Goal: Transaction & Acquisition: Purchase product/service

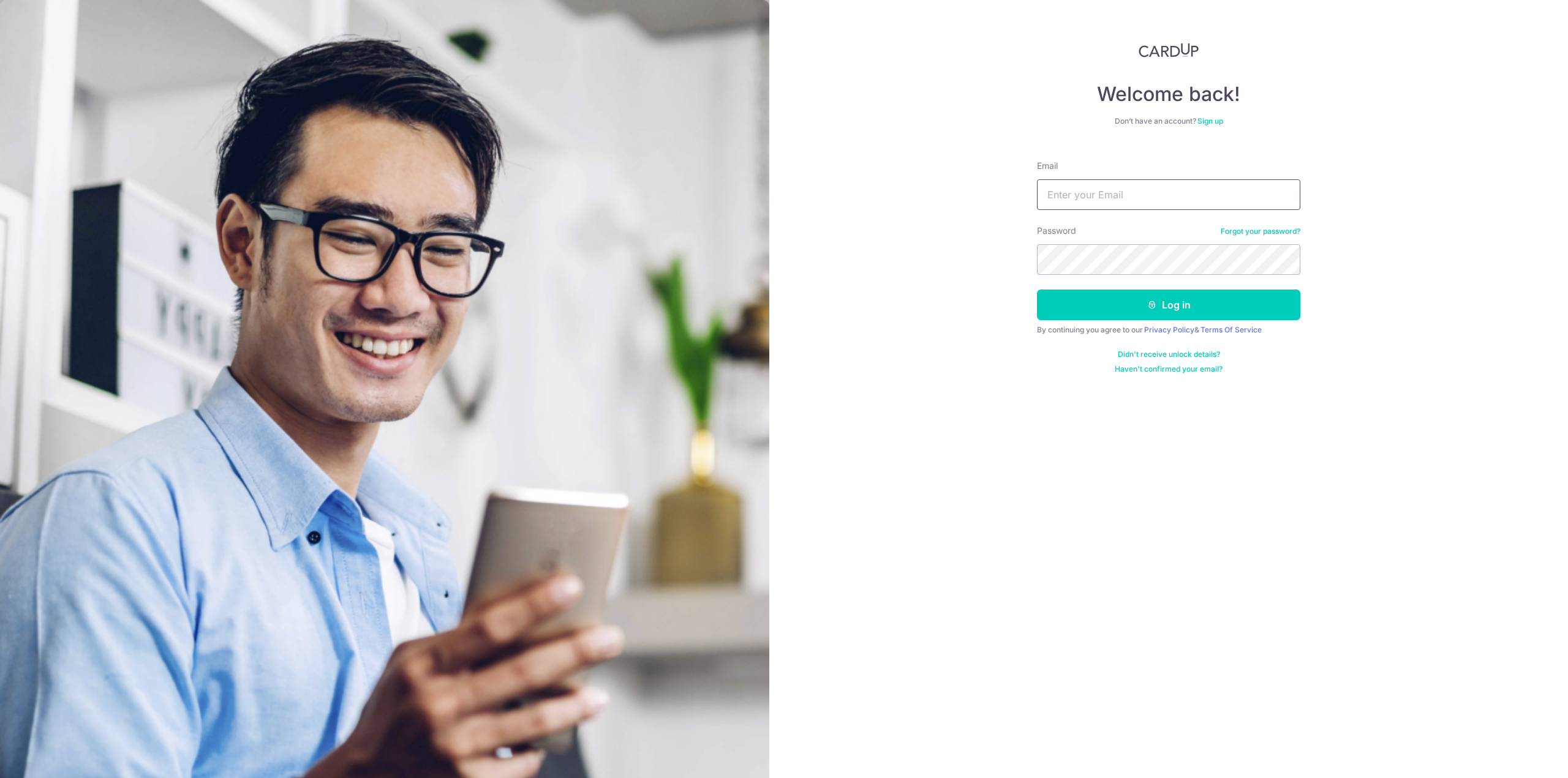
click at [1088, 199] on input "Email" at bounding box center [1168, 194] width 263 height 30
type input "[PERSON_NAME][EMAIL_ADDRESS][DOMAIN_NAME]"
click at [1037, 289] on button "Log in" at bounding box center [1168, 304] width 263 height 30
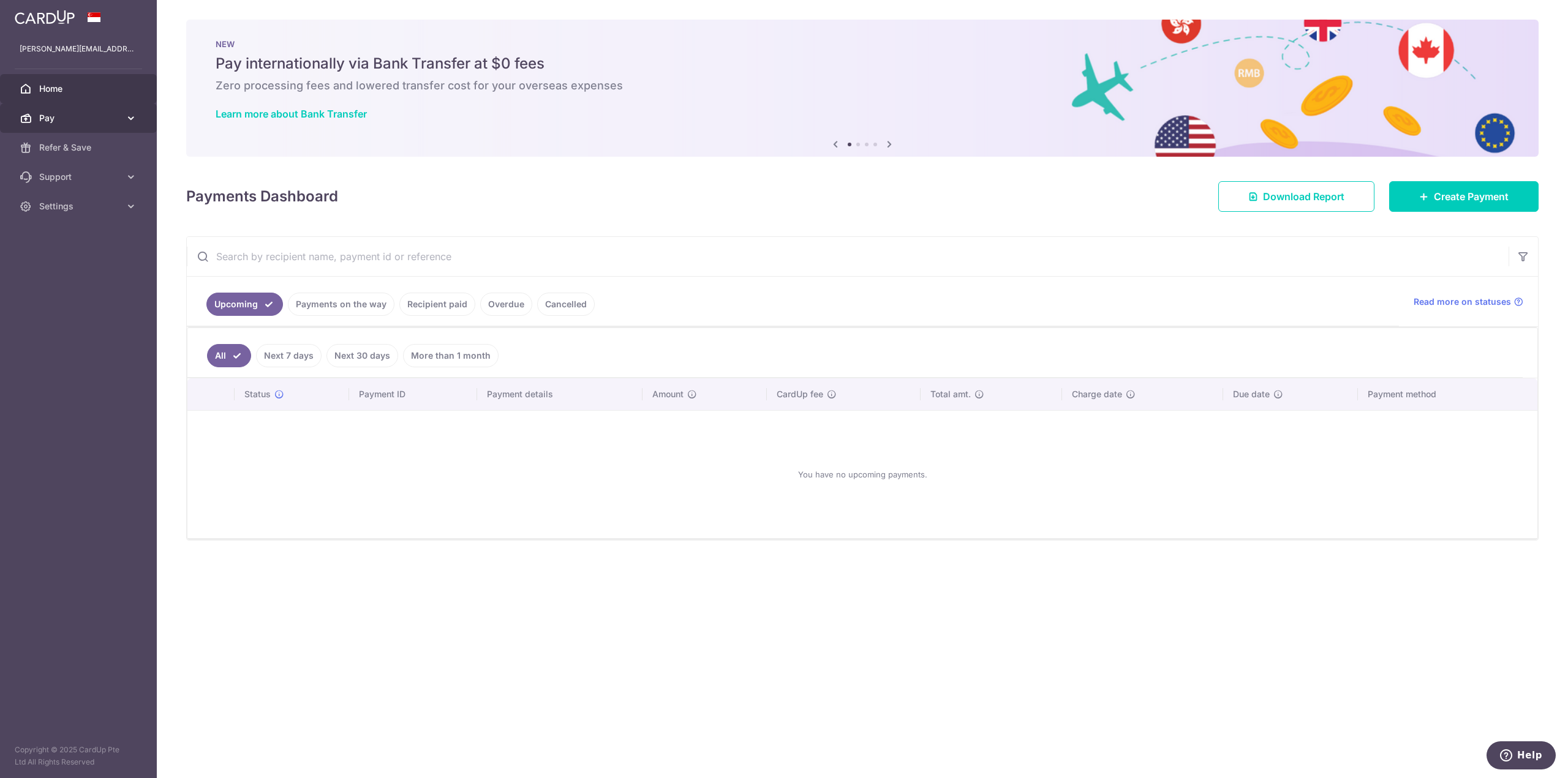
click at [74, 112] on span "Pay" at bounding box center [80, 118] width 81 height 12
click at [72, 155] on link "Payments" at bounding box center [78, 147] width 157 height 29
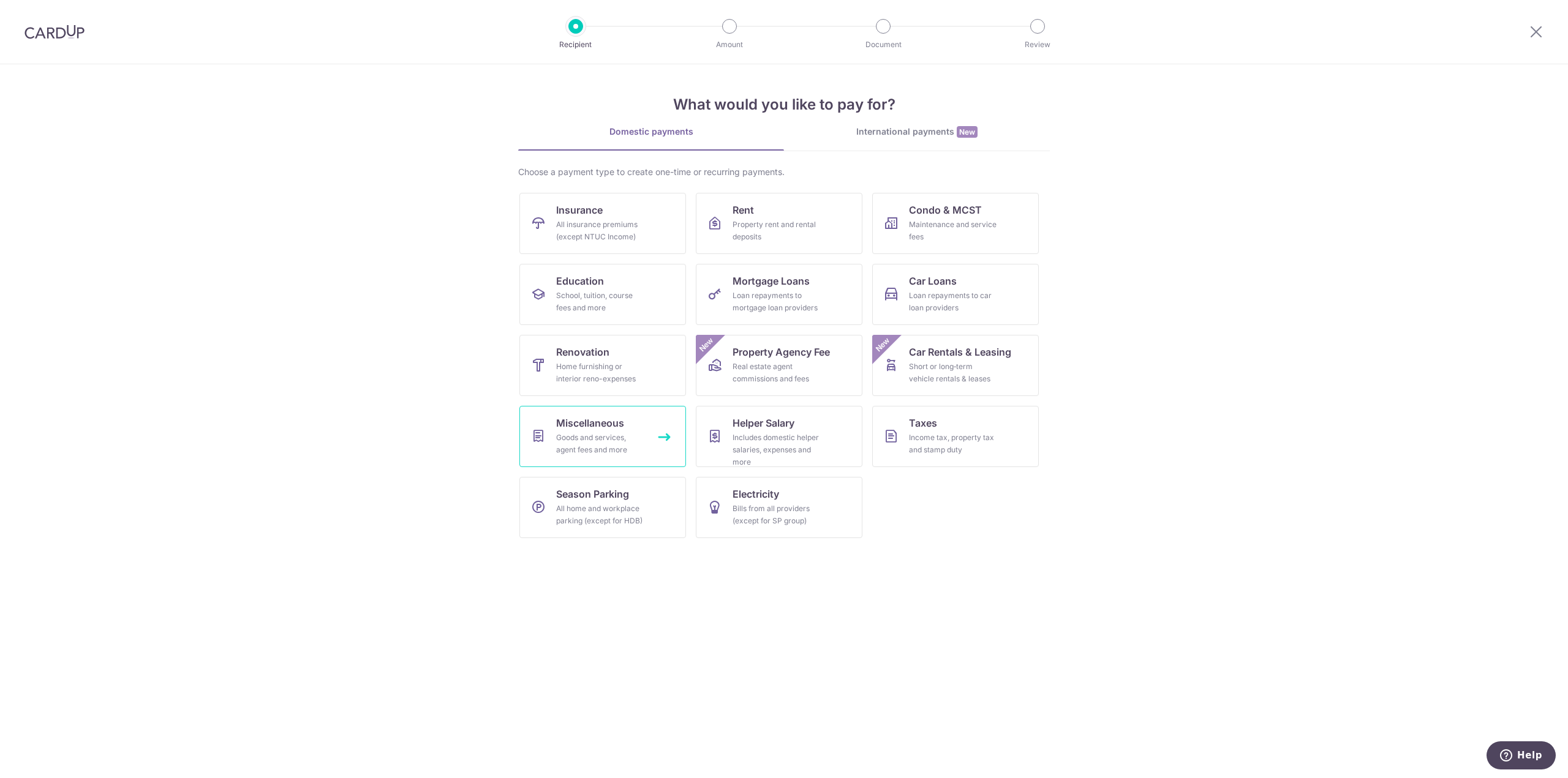
click at [631, 452] on div "Goods and services, agent fees and more" at bounding box center [600, 443] width 88 height 24
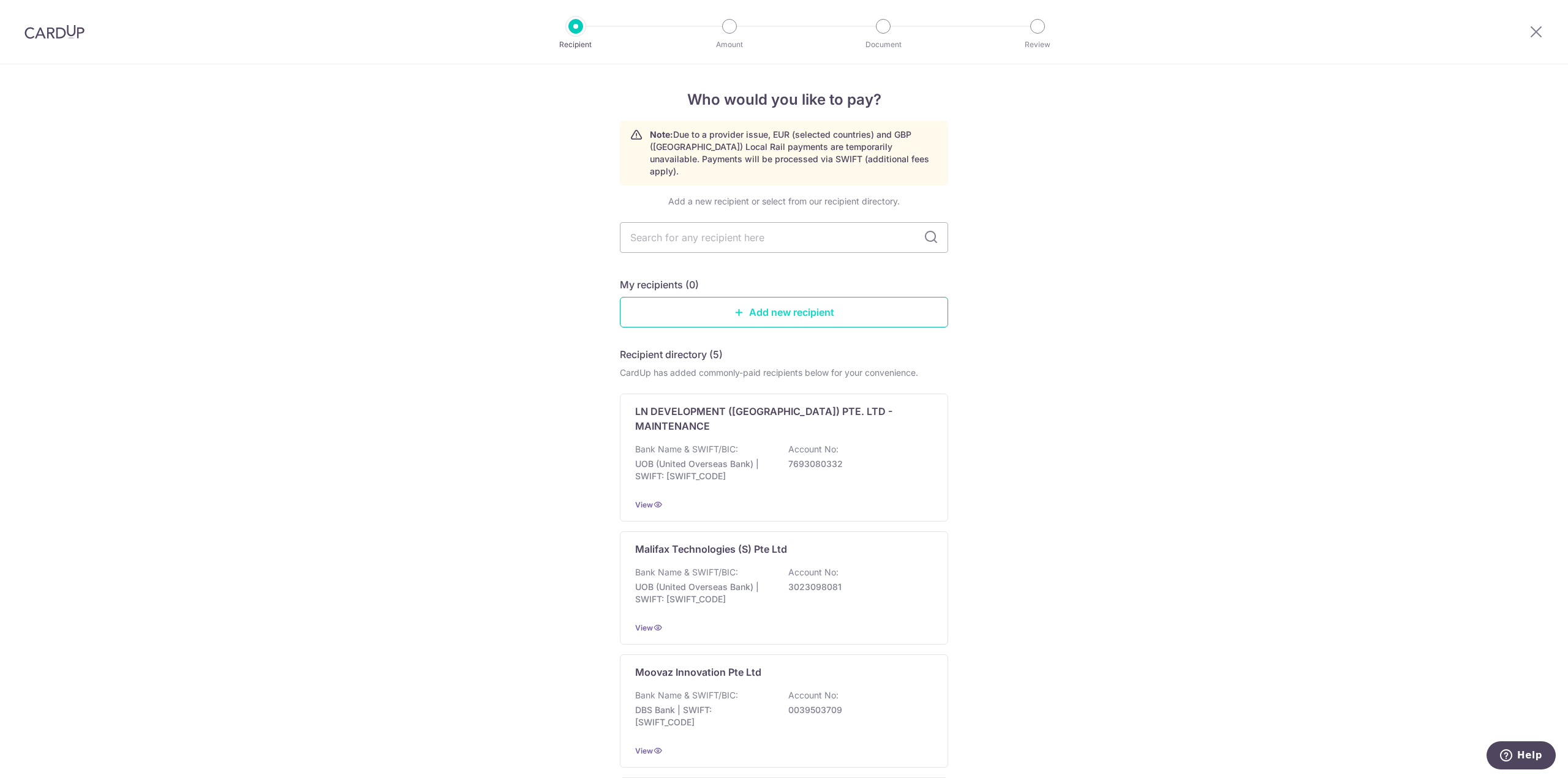
click at [762, 299] on link "Add new recipient" at bounding box center [783, 312] width 328 height 30
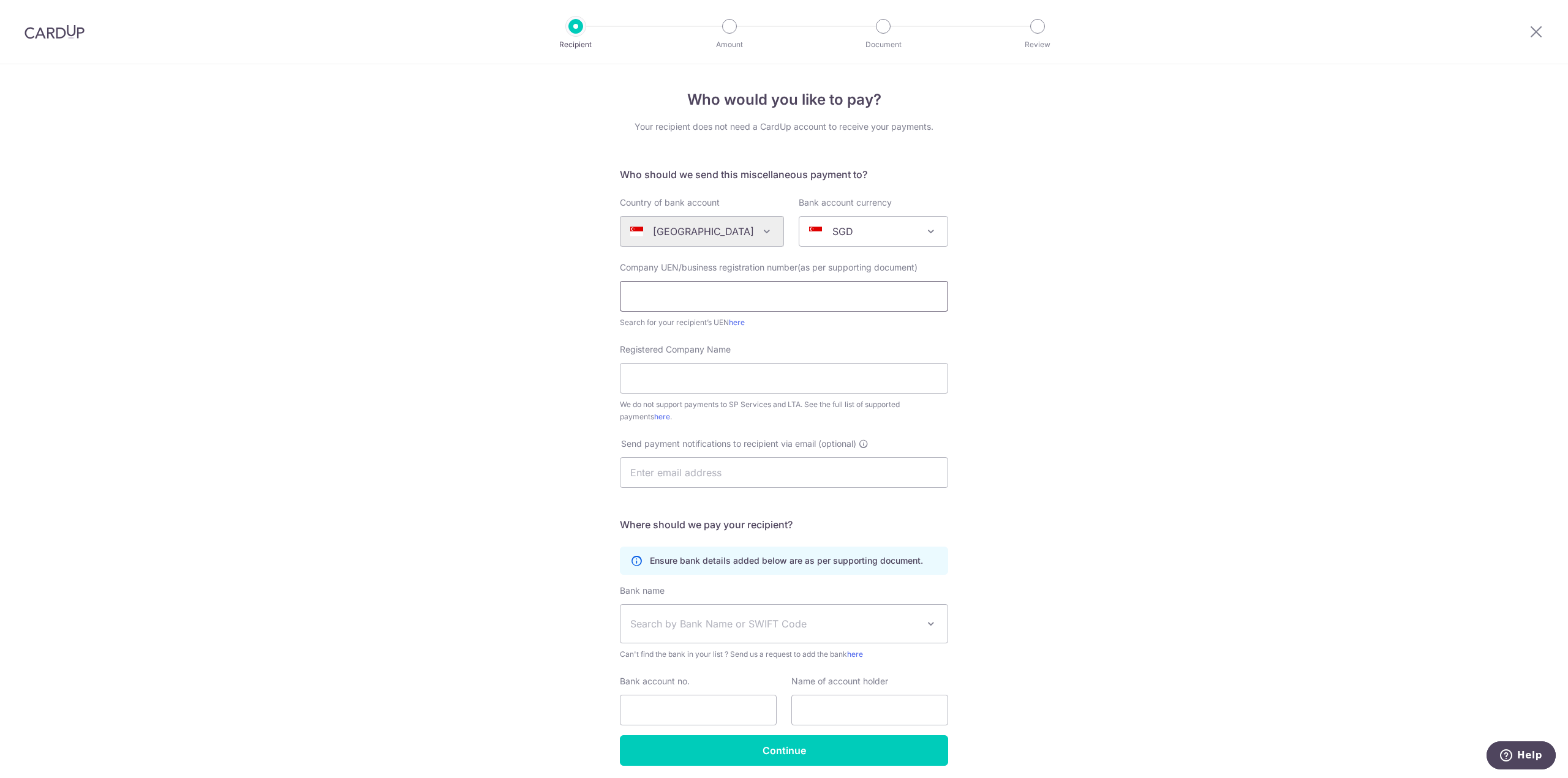
click at [762, 299] on input "text" at bounding box center [783, 296] width 328 height 30
paste input "202430265W"
type input "202430265W"
click at [774, 374] on input "Registered Company Name" at bounding box center [783, 378] width 328 height 30
paste input "De Forest Pte. Ltd."
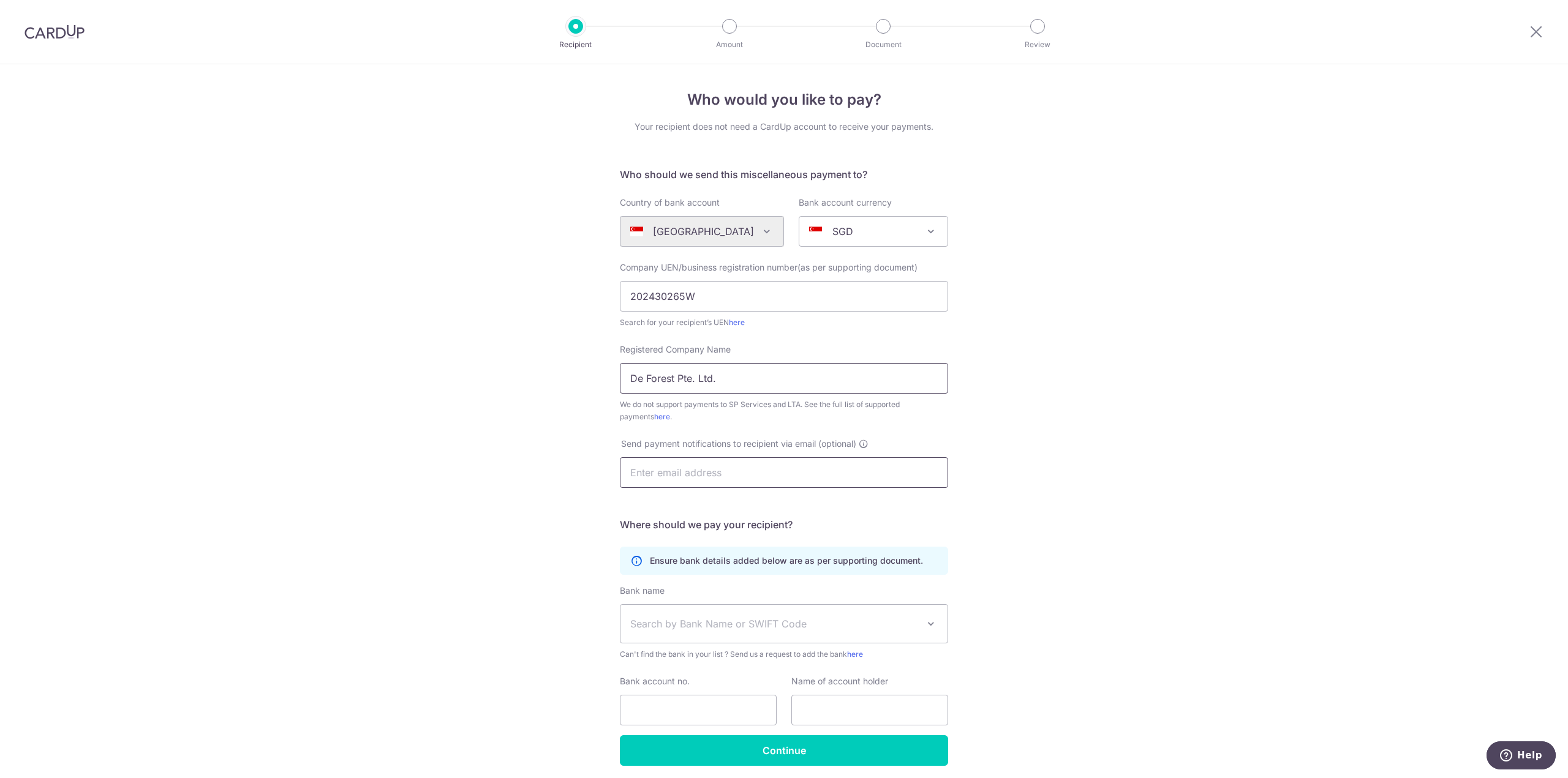
type input "De Forest Pte. Ltd."
click at [752, 466] on input "text" at bounding box center [783, 472] width 328 height 30
click at [767, 459] on input "text" at bounding box center [783, 472] width 328 height 30
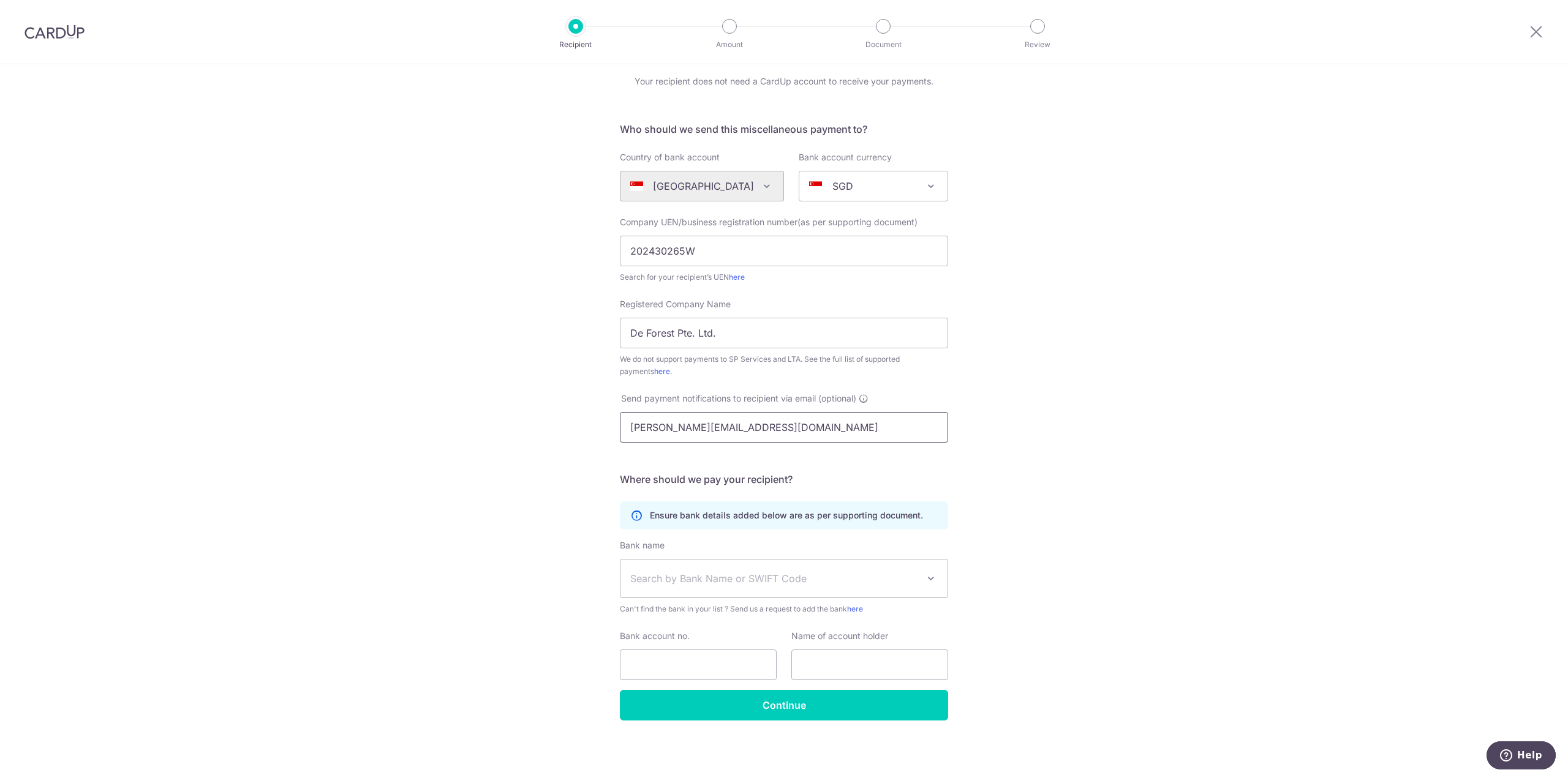
type input "[PERSON_NAME][EMAIL_ADDRESS][DOMAIN_NAME]"
click at [749, 568] on span "Search by Bank Name or SWIFT Code" at bounding box center [783, 578] width 327 height 38
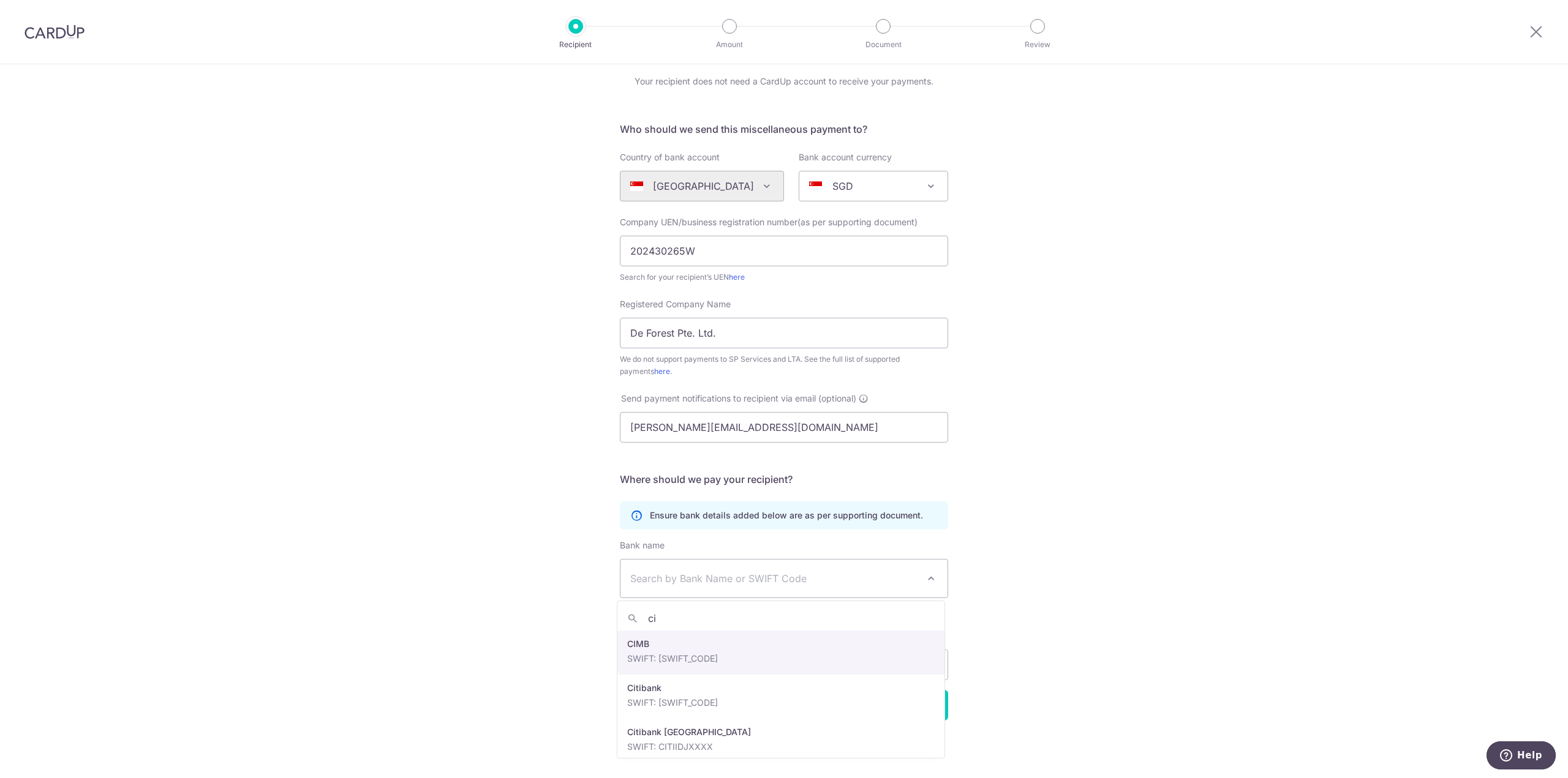
type input "cim"
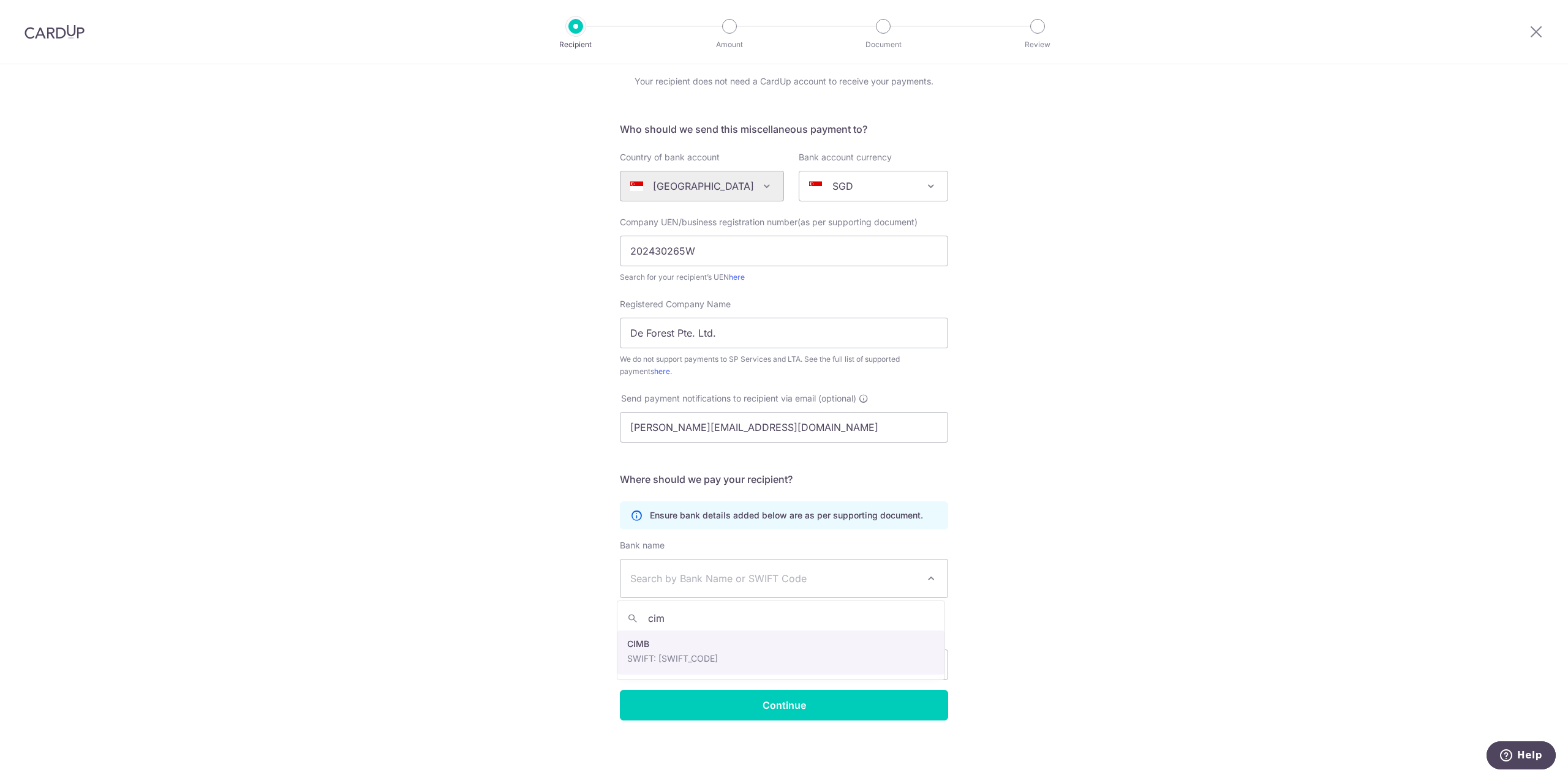
select select "5"
click at [756, 670] on input "Bank account no." at bounding box center [698, 665] width 157 height 30
paste input "2000988431"
type input "2000988431"
click at [851, 661] on input "text" at bounding box center [870, 665] width 157 height 30
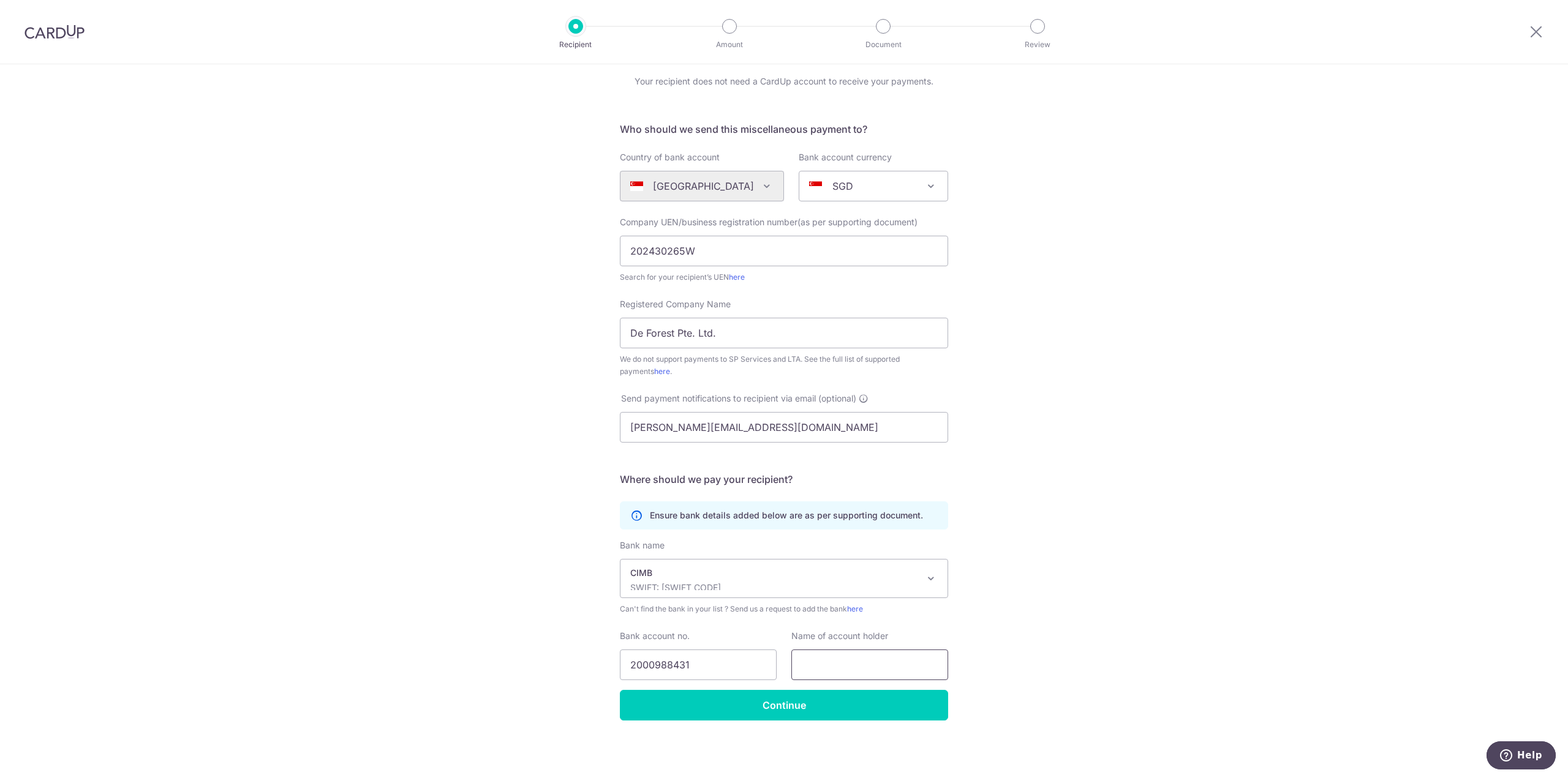
paste input "DE FOREST PTE LTD."
type input "DE FOREST PTE LTD."
click at [833, 696] on input "Continue" at bounding box center [783, 705] width 328 height 30
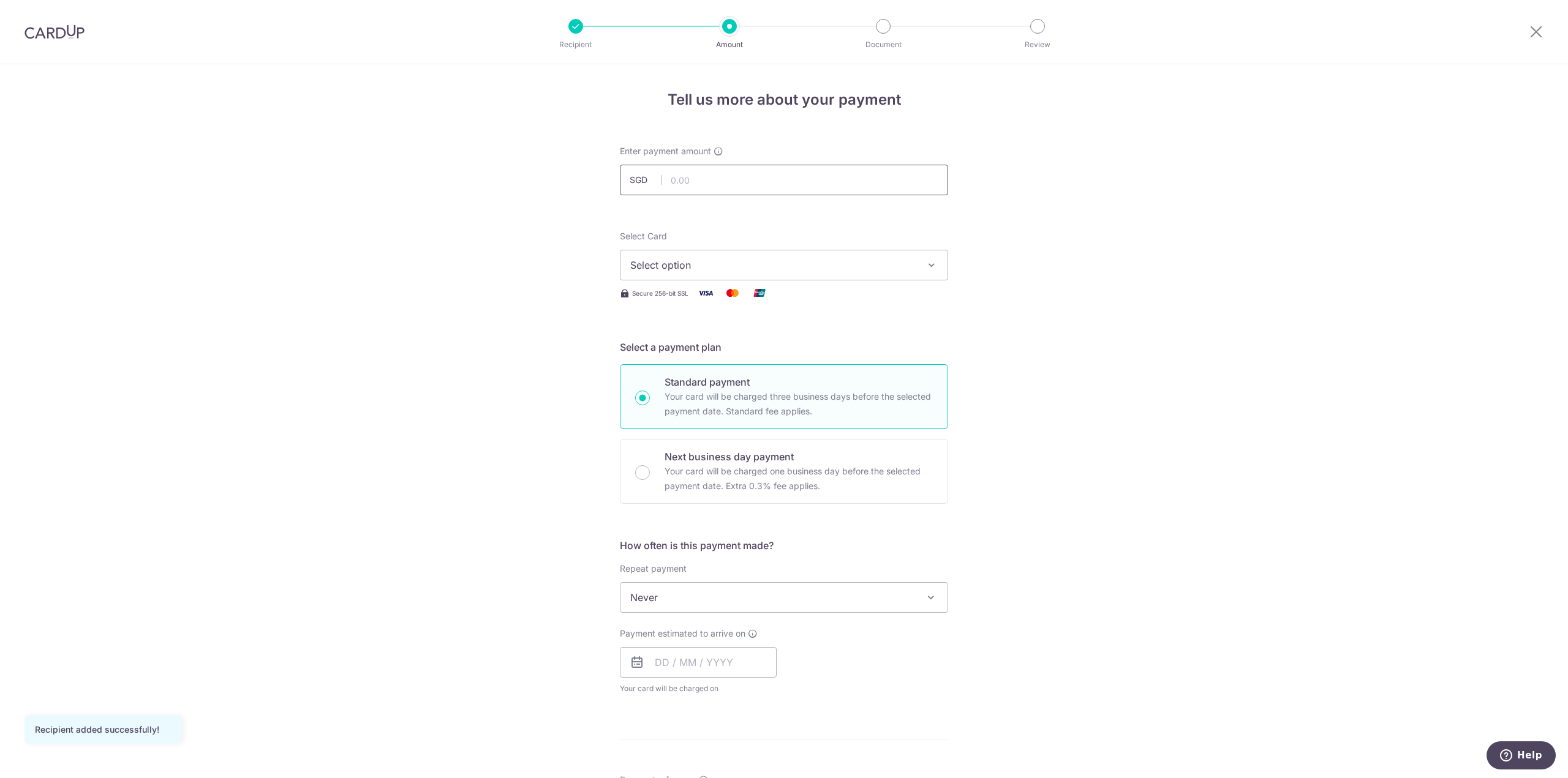
click at [734, 179] on input "text" at bounding box center [783, 180] width 328 height 30
click at [783, 273] on button "Select option" at bounding box center [783, 265] width 328 height 30
type input "2,718.24"
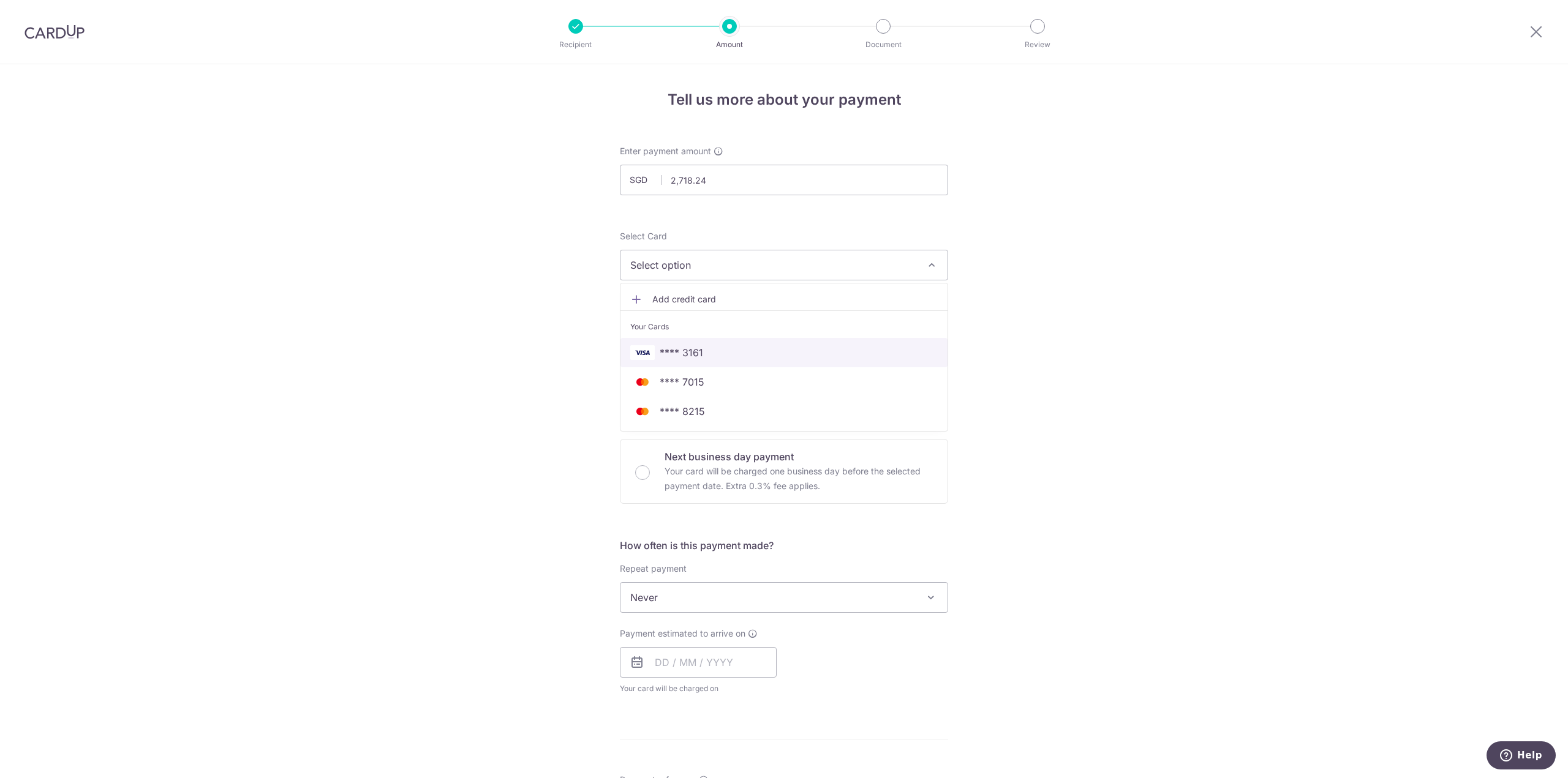
click at [735, 365] on link "**** 3161" at bounding box center [783, 352] width 327 height 29
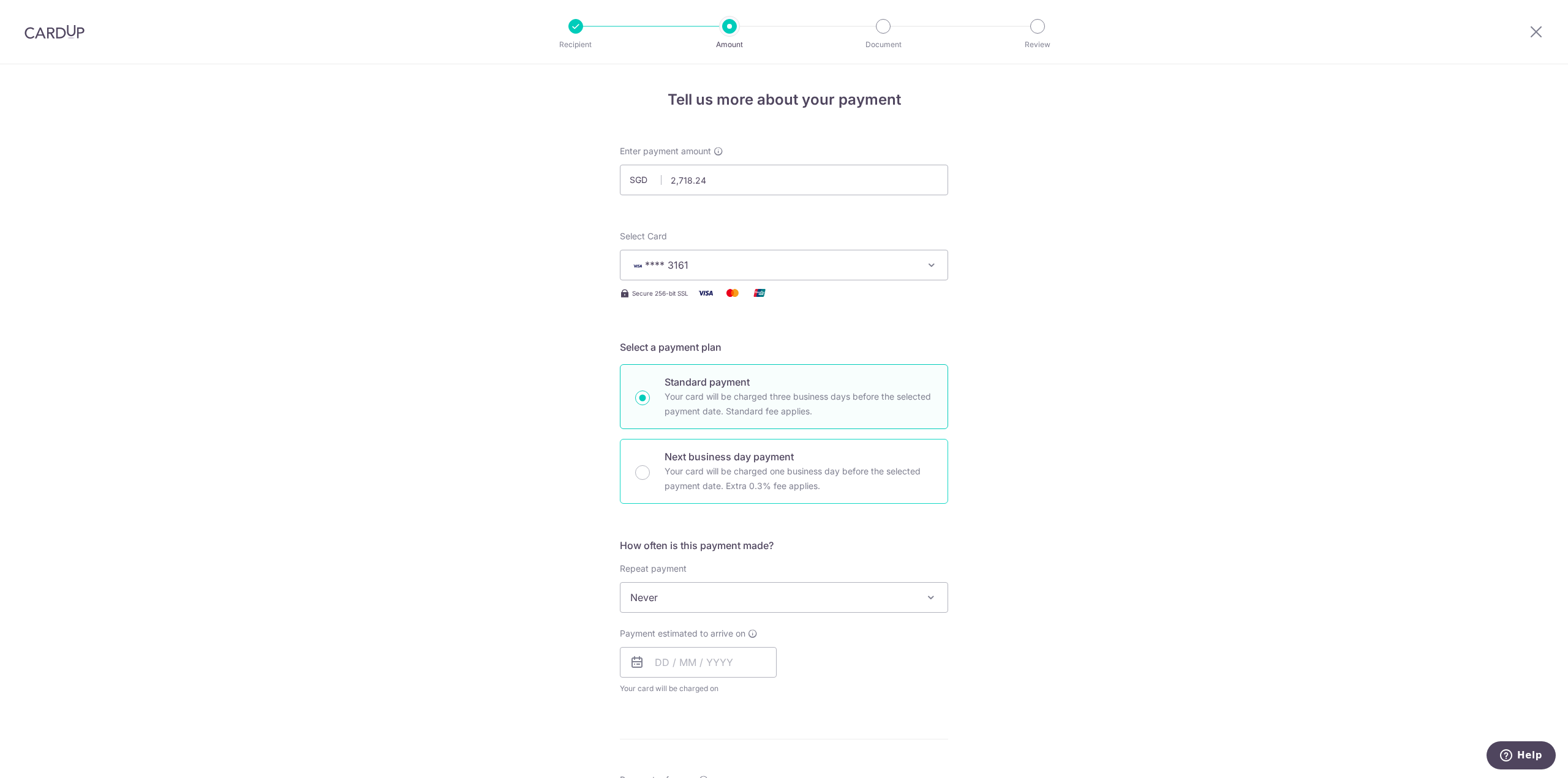
click at [620, 483] on div "Next business day payment Your card will be charged one business day before the…" at bounding box center [783, 471] width 328 height 65
radio input "false"
radio input "true"
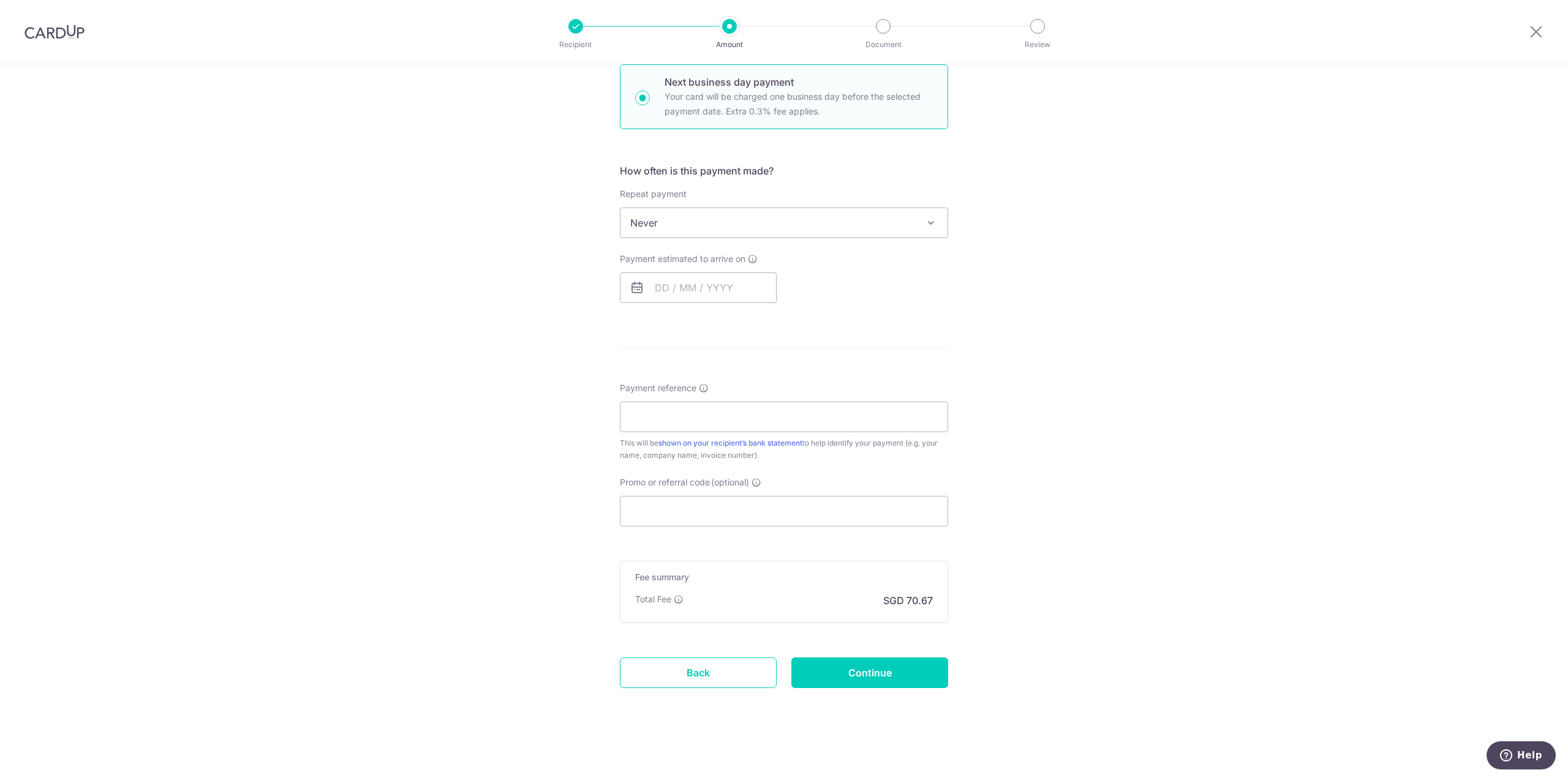
scroll to position [377, 0]
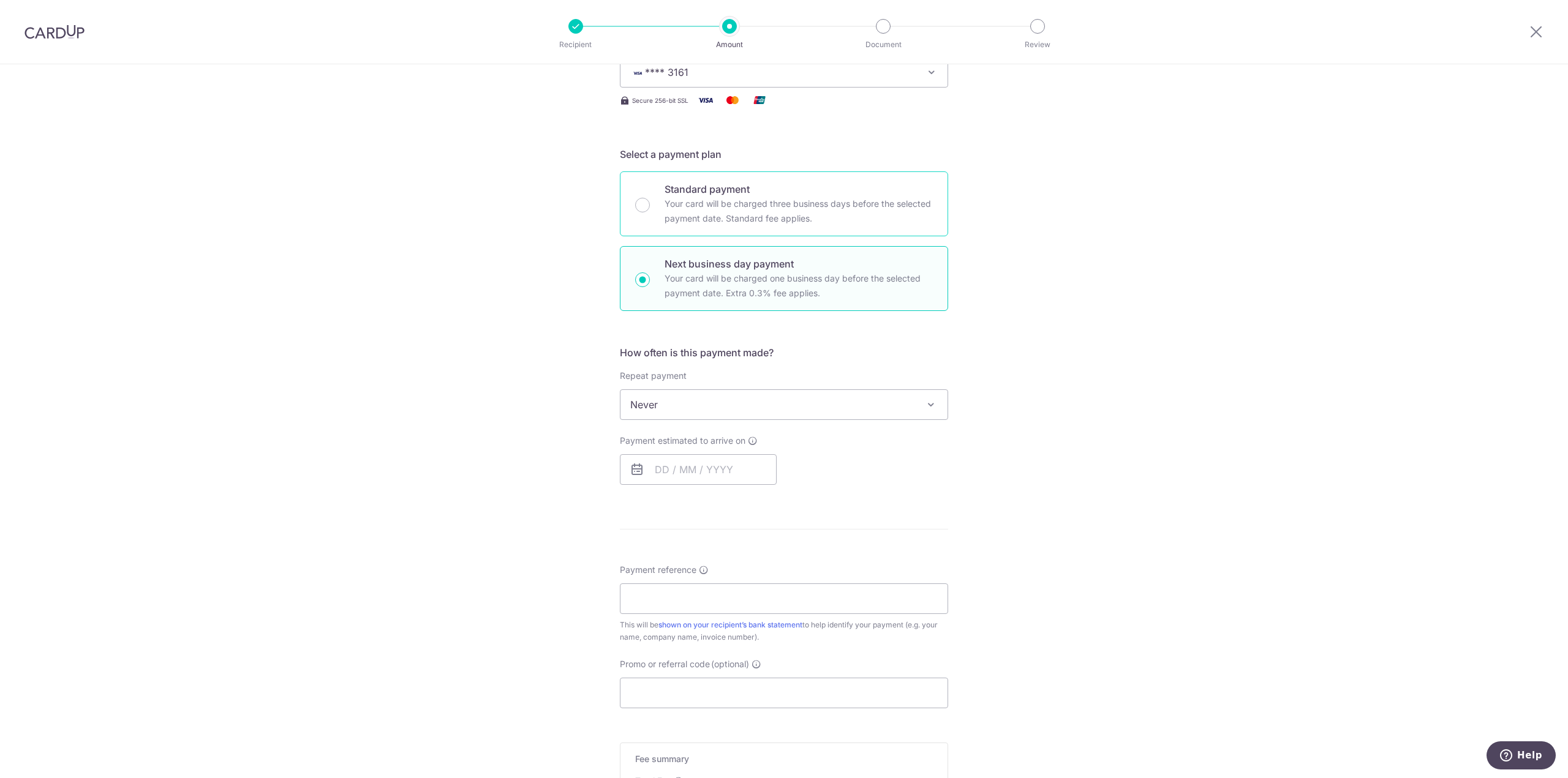
click at [808, 227] on div "Standard payment Your card will be charged three business days before the selec…" at bounding box center [783, 204] width 328 height 65
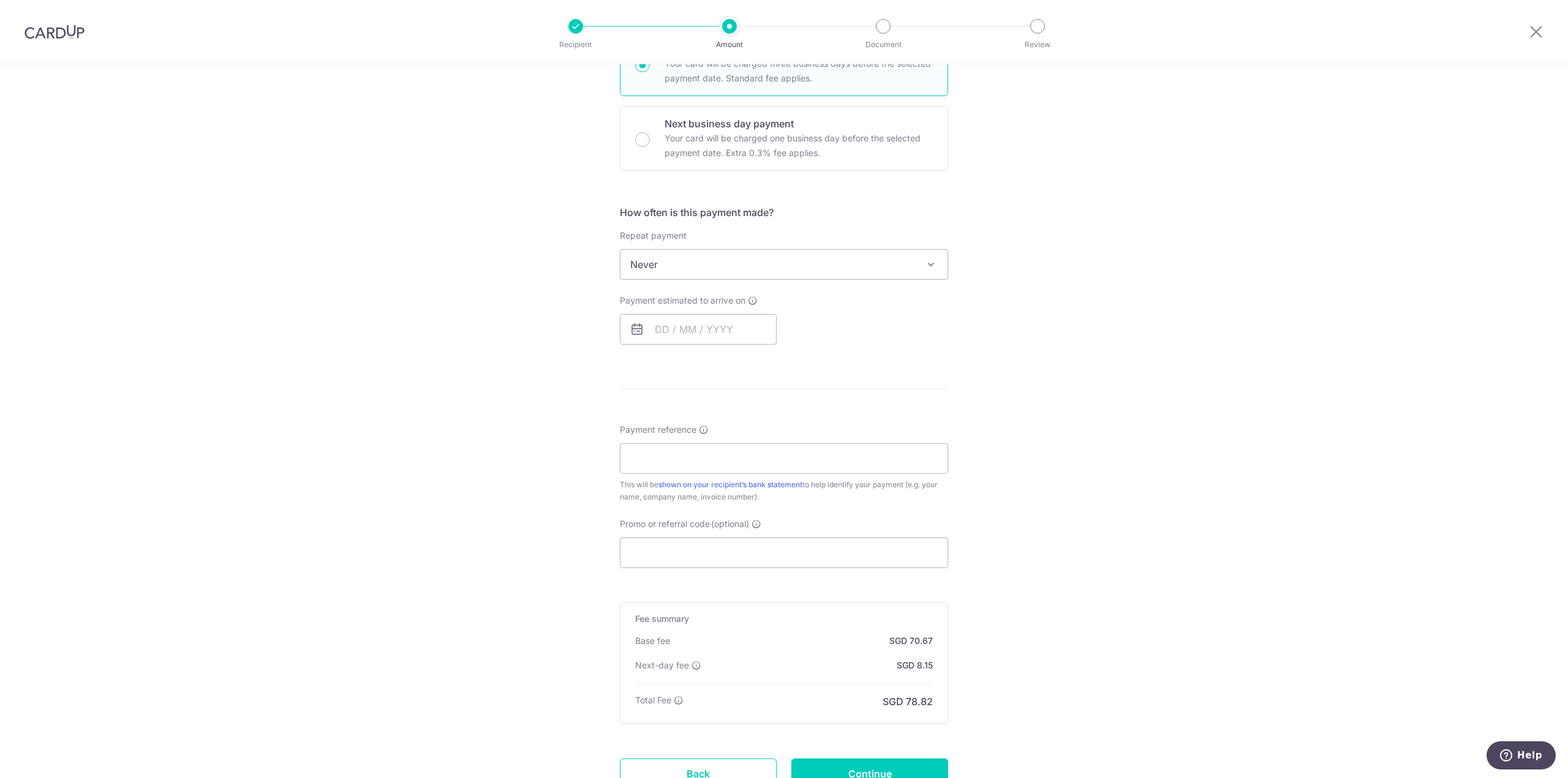
scroll to position [191, 0]
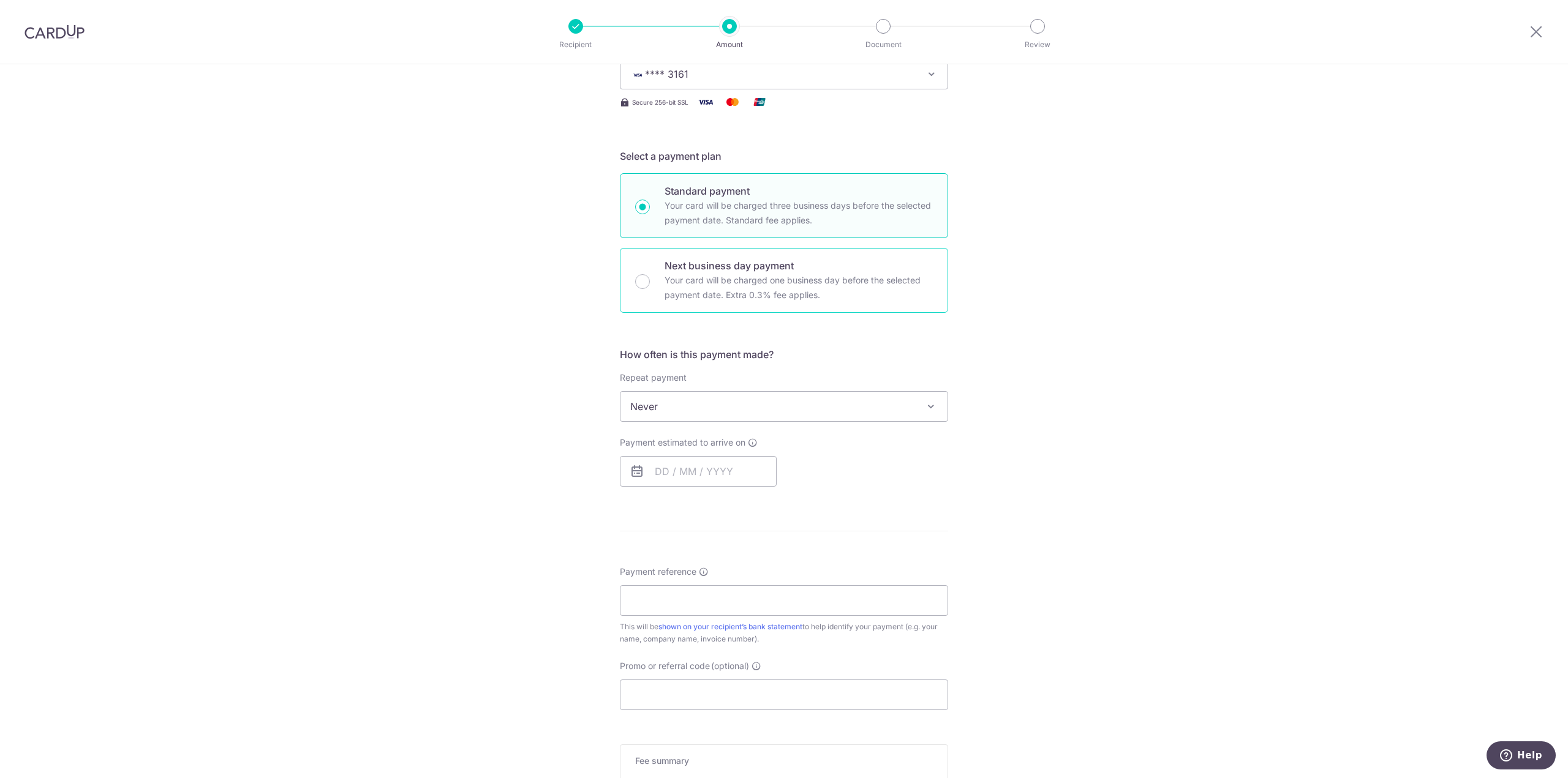
click at [762, 291] on p "Your card will be charged one business day before the selected payment date. Ex…" at bounding box center [798, 288] width 268 height 29
click at [650, 289] on input "Next business day payment Your card will be charged one business day before the…" at bounding box center [643, 282] width 15 height 15
radio input "false"
radio input "true"
click at [806, 202] on p "Your card will be charged three business days before the selected payment date.…" at bounding box center [798, 213] width 268 height 29
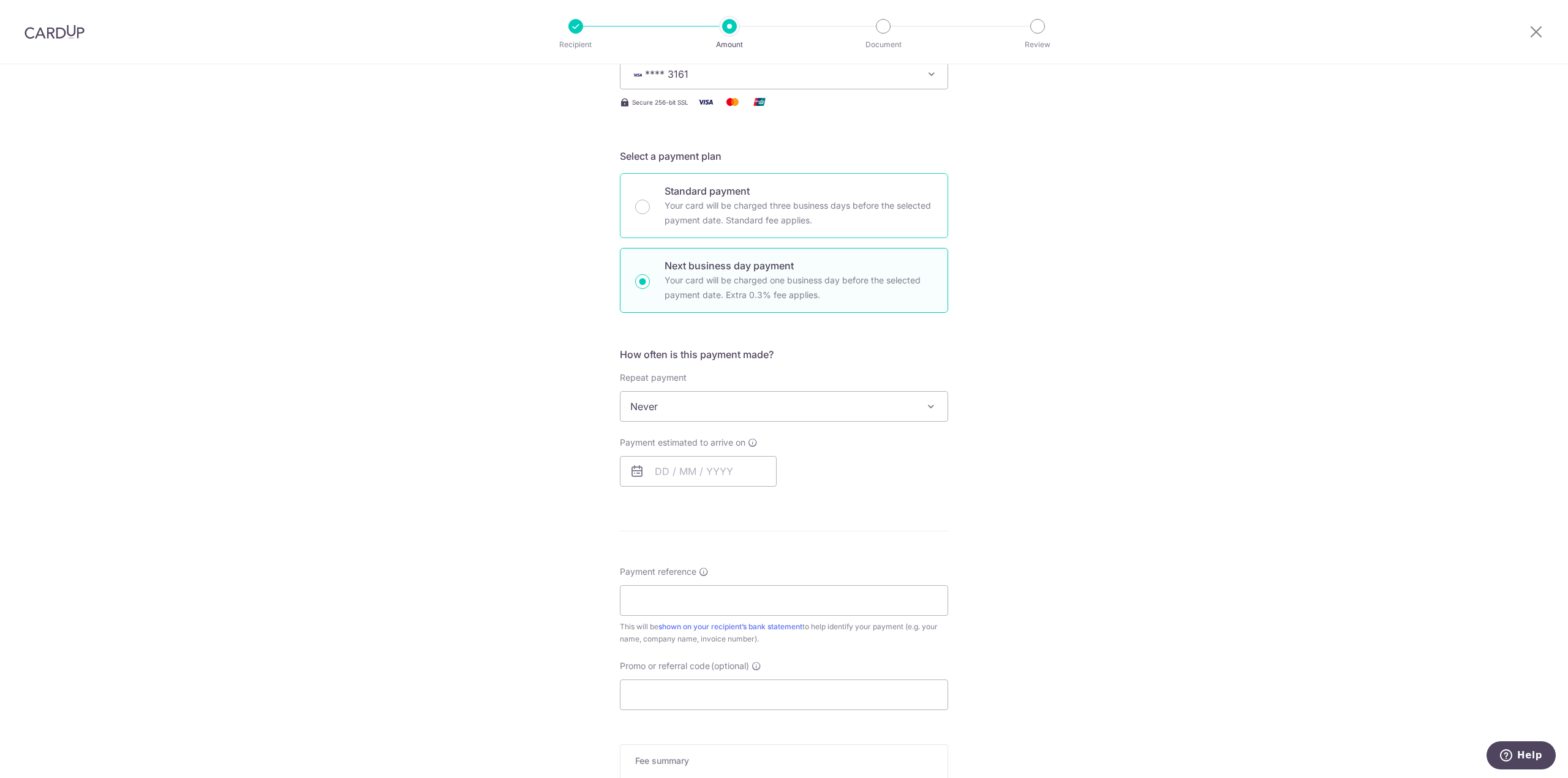
click at [650, 202] on input "Standard payment Your card will be charged three business days before the selec…" at bounding box center [643, 207] width 15 height 15
radio input "true"
click at [747, 411] on span "Never" at bounding box center [783, 406] width 327 height 29
click at [697, 466] on input "text" at bounding box center [698, 471] width 157 height 30
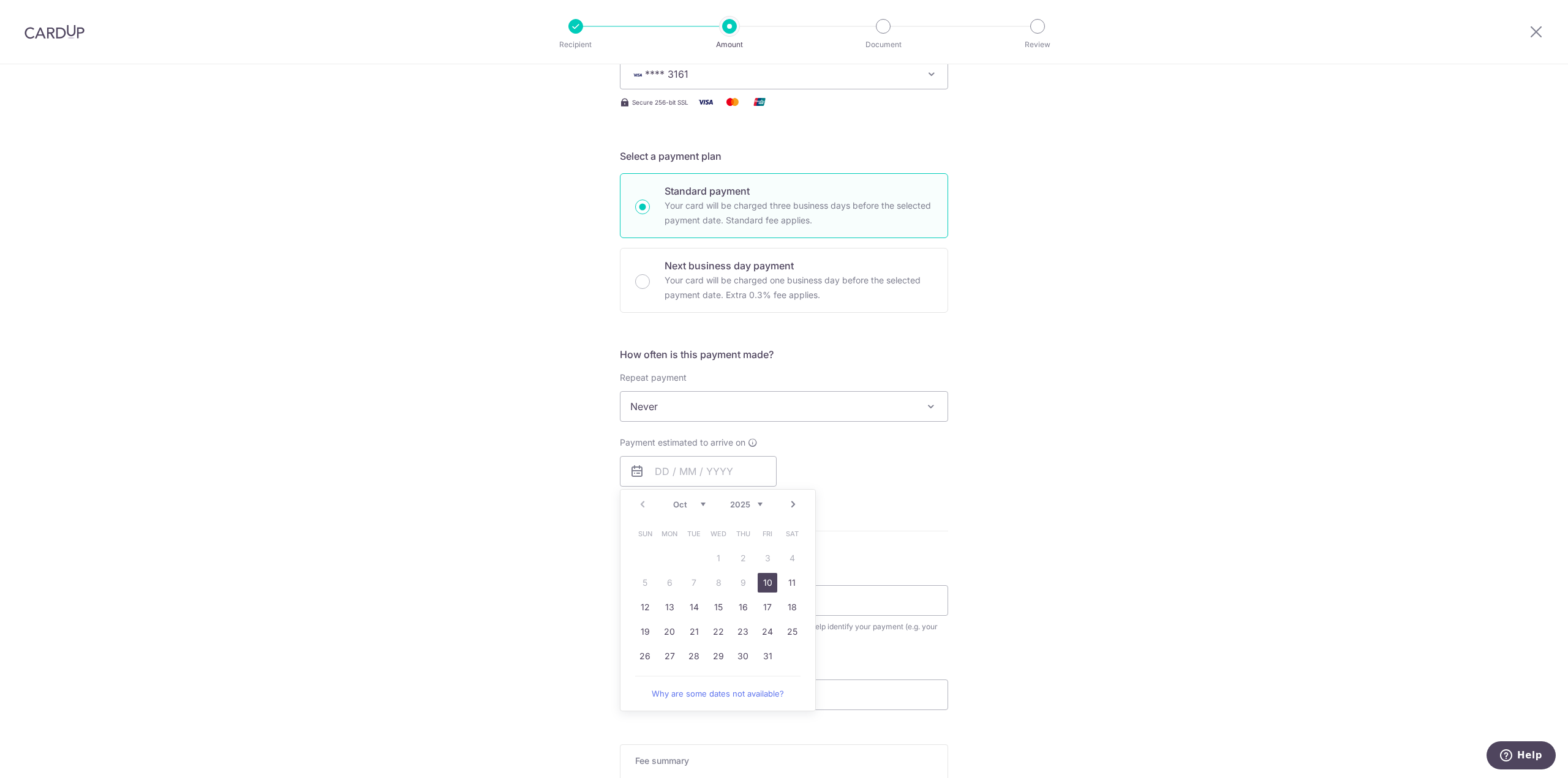
click at [762, 575] on link "10" at bounding box center [767, 583] width 19 height 19
type input "10/10/2025"
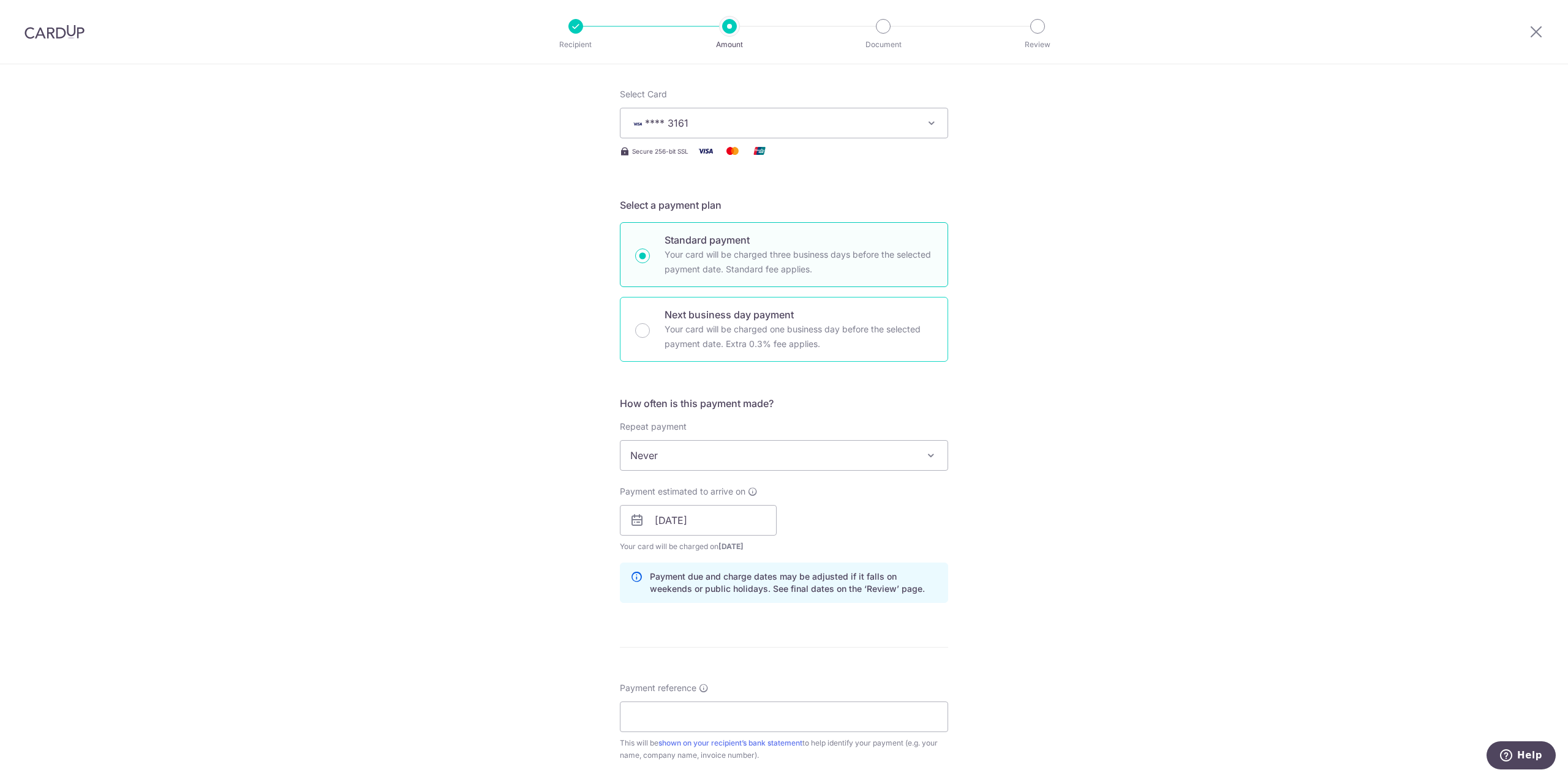
scroll to position [138, 0]
click at [685, 332] on p "Your card will be charged one business day before the selected payment date. Ex…" at bounding box center [798, 340] width 268 height 29
click at [650, 332] on input "Next business day payment Your card will be charged one business day before the…" at bounding box center [643, 335] width 15 height 15
radio input "false"
radio input "true"
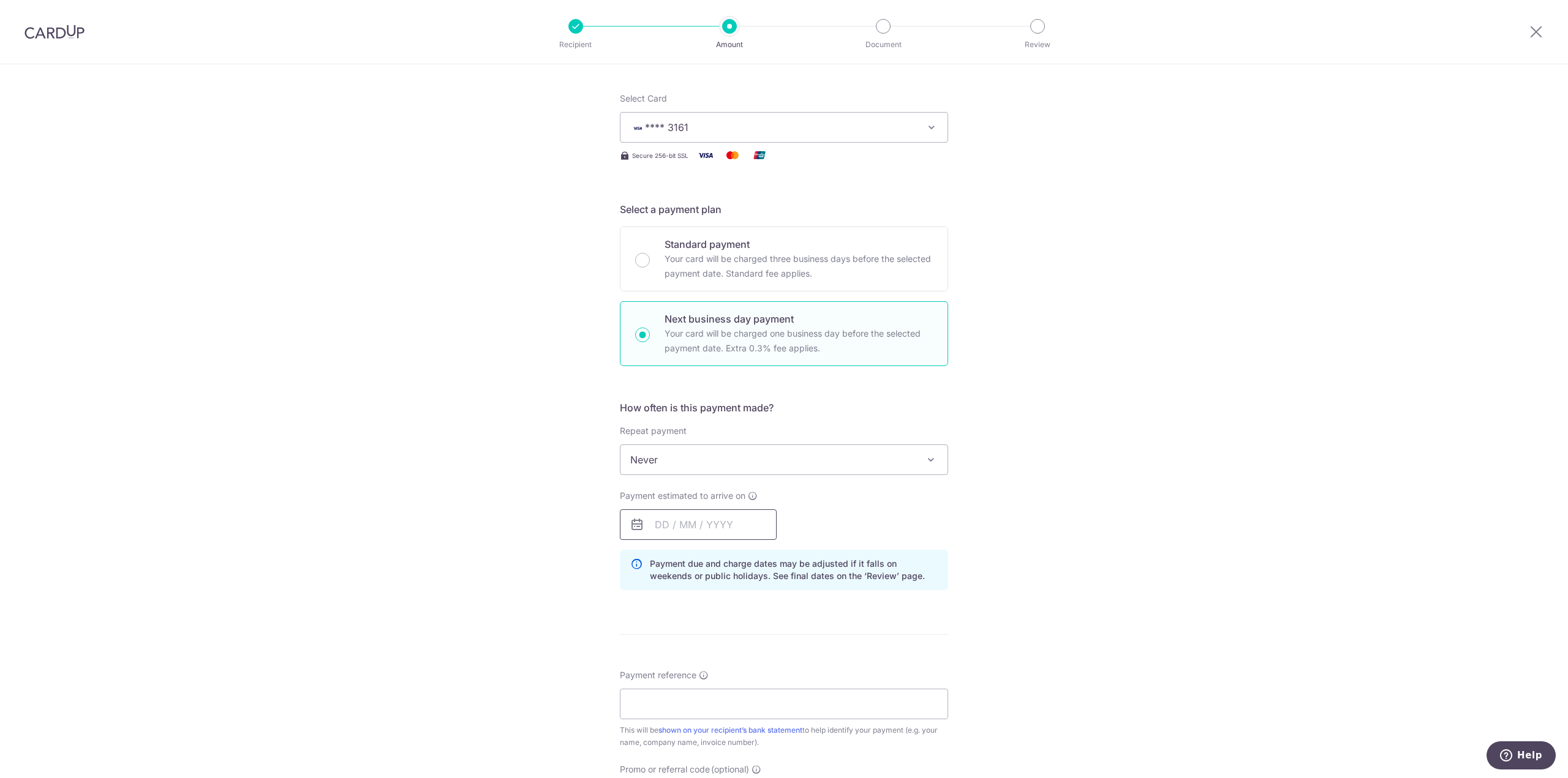
click at [676, 533] on input "text" at bounding box center [698, 524] width 157 height 30
click at [719, 631] on link "8" at bounding box center [718, 635] width 19 height 19
type input "[DATE]"
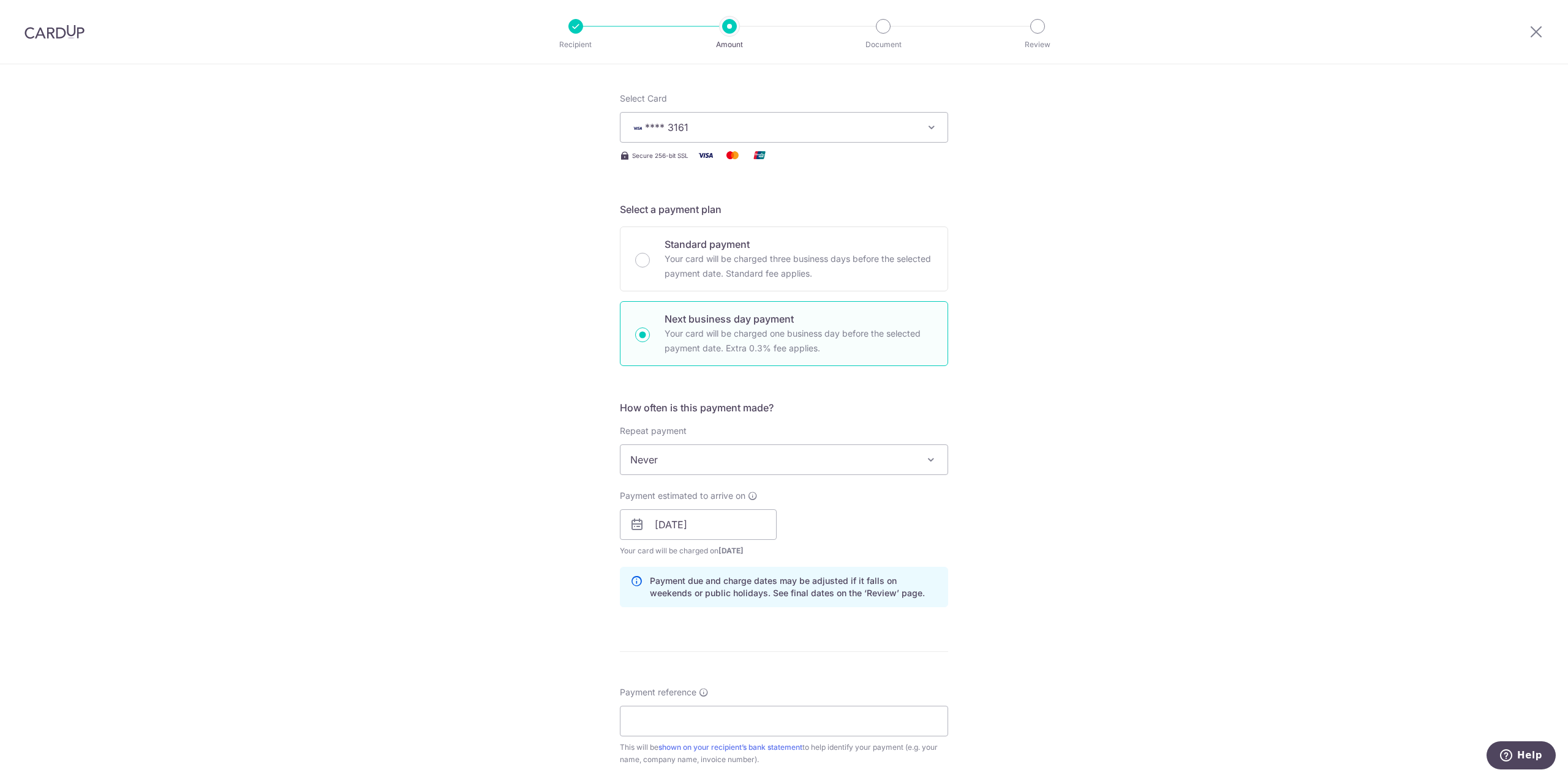
click at [921, 541] on div "Payment estimated to arrive on 08/10/2025 Prev Next Oct Nov Dec 2025 2026 2027 …" at bounding box center [784, 523] width 343 height 67
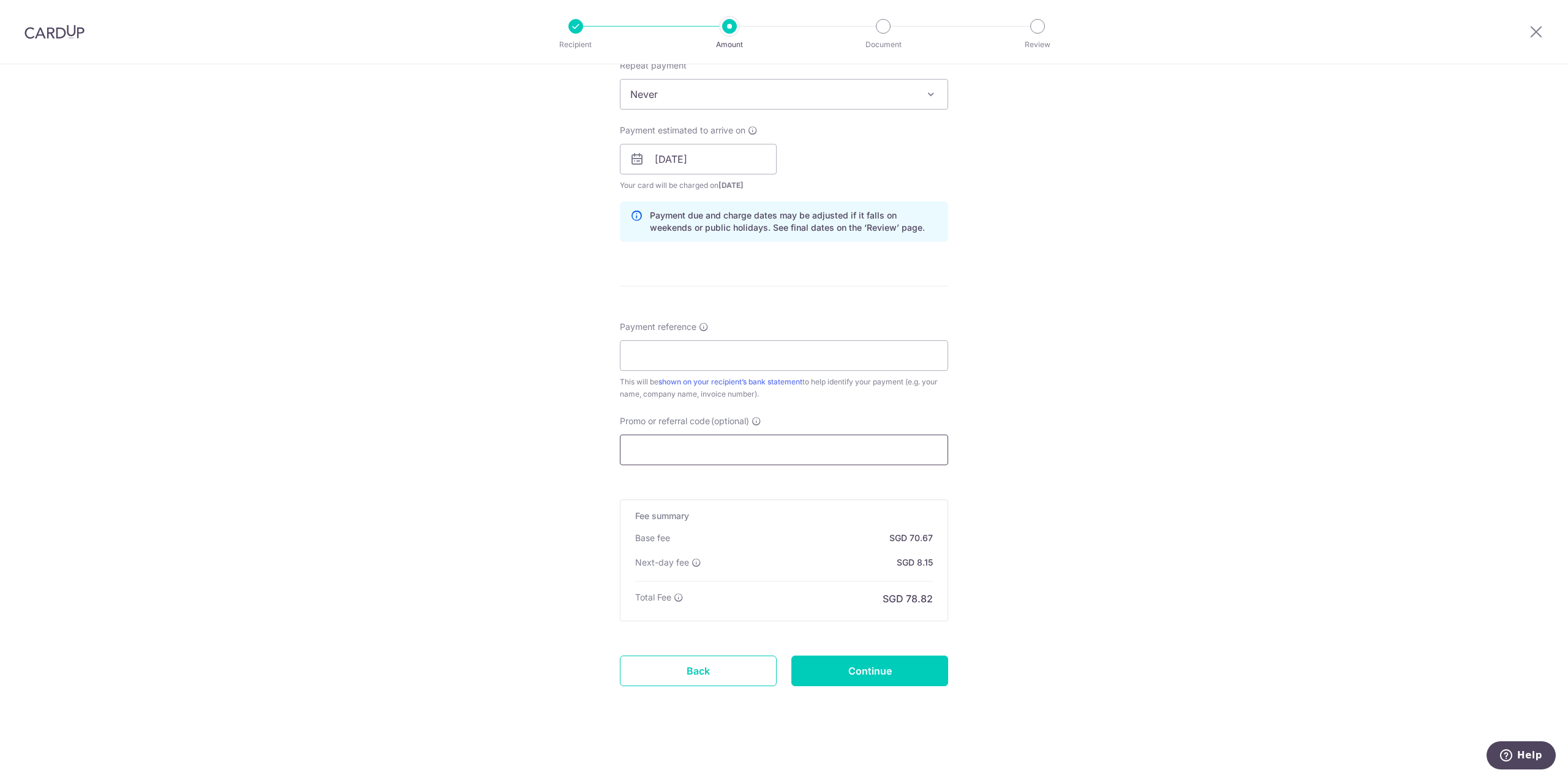
click at [786, 435] on input "Promo or referral code (optional)" at bounding box center [783, 449] width 328 height 30
paste input "Rewards Calculator"
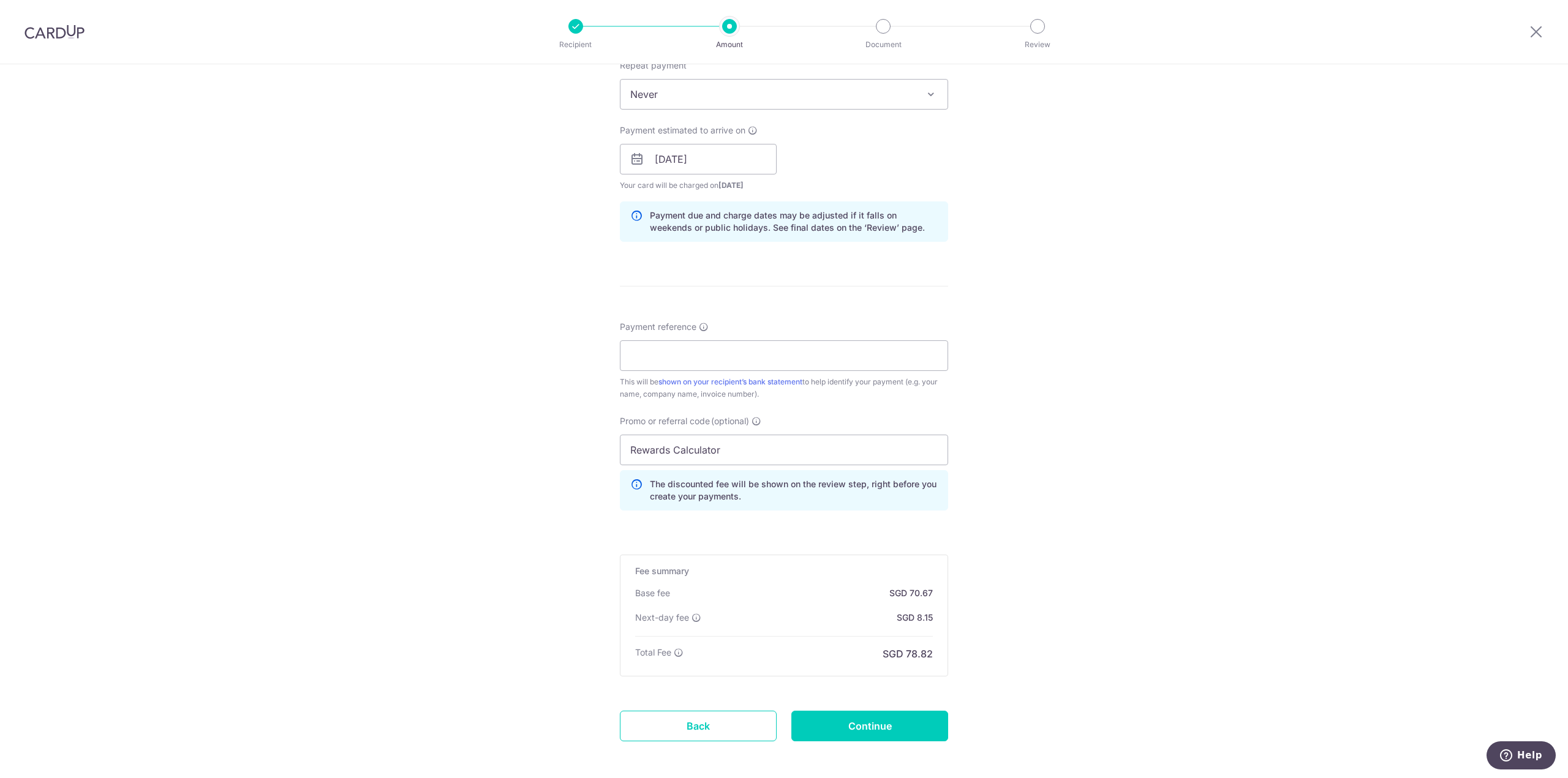
click at [864, 468] on div "Rewards Calculator The discounted fee will be shown on the review step, right b…" at bounding box center [783, 472] width 328 height 76
drag, startPoint x: 854, startPoint y: 457, endPoint x: 638, endPoint y: 462, distance: 216.1
click at [638, 462] on input "Rewards Calculator" at bounding box center [783, 449] width 328 height 30
type input "R"
type input "OFF225"
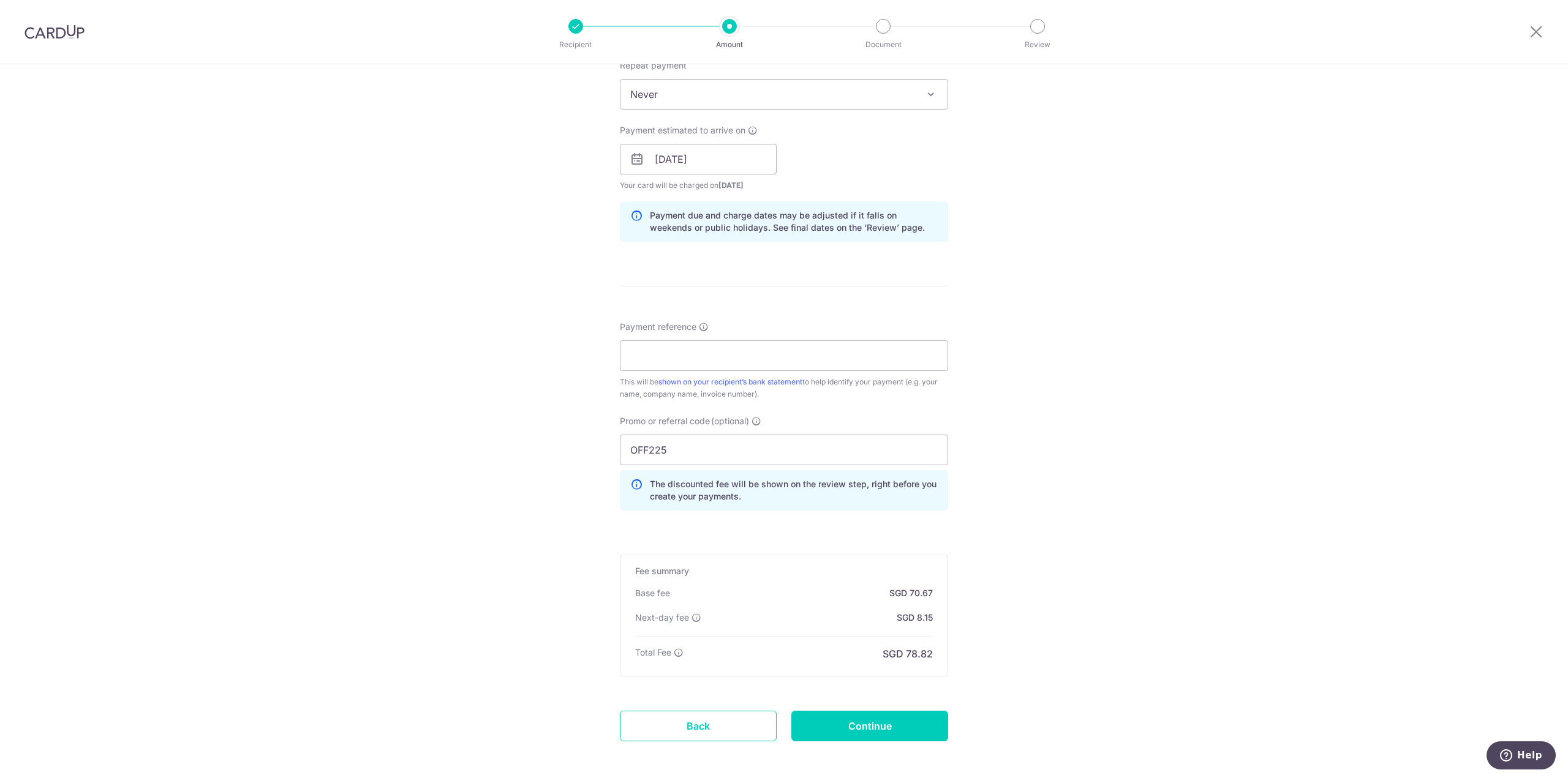
click at [631, 513] on div "Promo or referral code (optional) OFF225 The discounted fee will be shown on th…" at bounding box center [784, 467] width 343 height 105
click at [1129, 429] on div "Tell us more about your payment Enter payment amount SGD 2,718.24 2718.24 Recip…" at bounding box center [784, 197] width 1568 height 1272
click at [828, 358] on input "Payment reference" at bounding box center [783, 355] width 328 height 30
type input "INV147"
click at [928, 734] on input "Continue" at bounding box center [870, 726] width 157 height 30
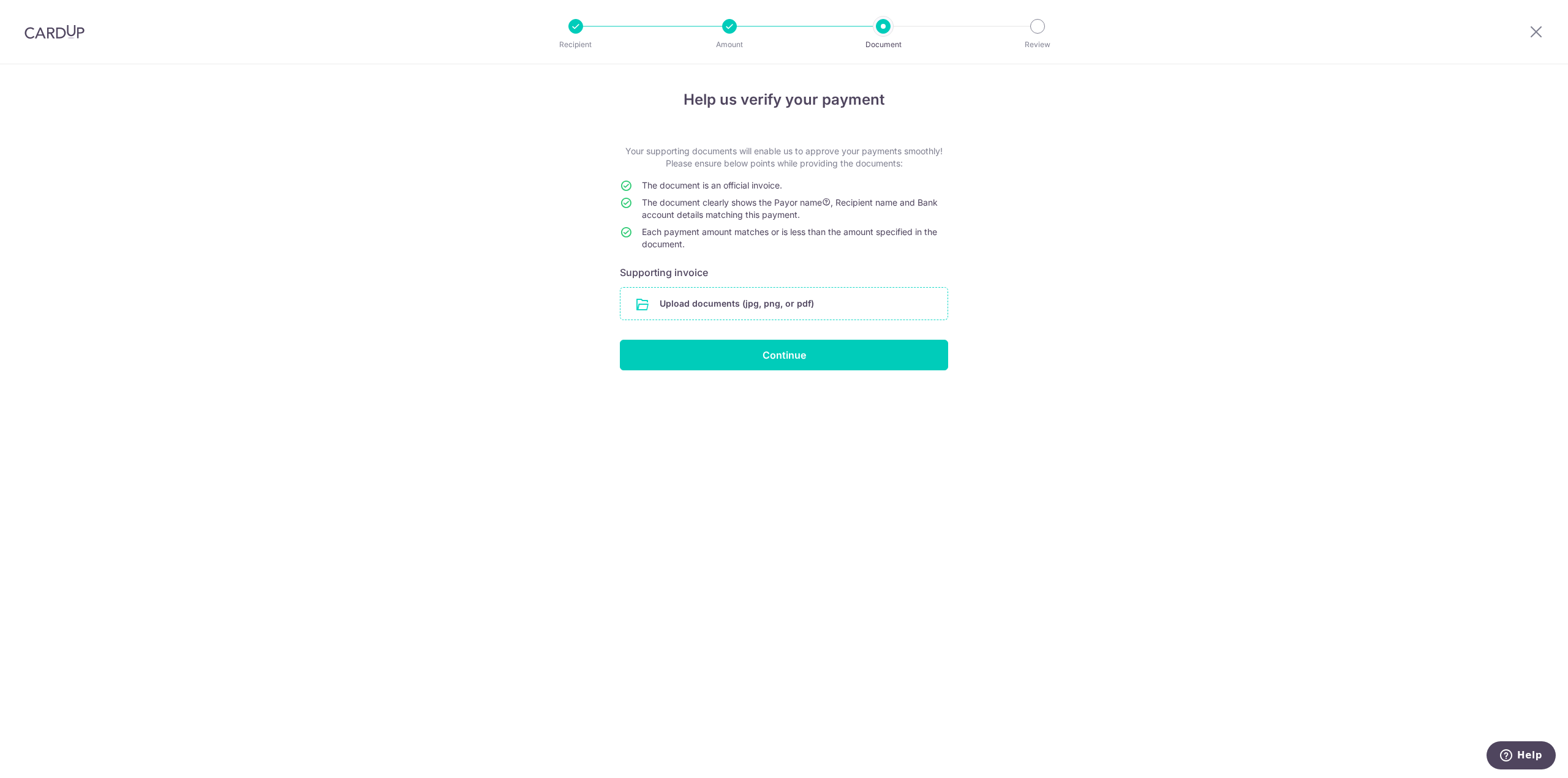
click at [767, 307] on input "file" at bounding box center [783, 303] width 327 height 32
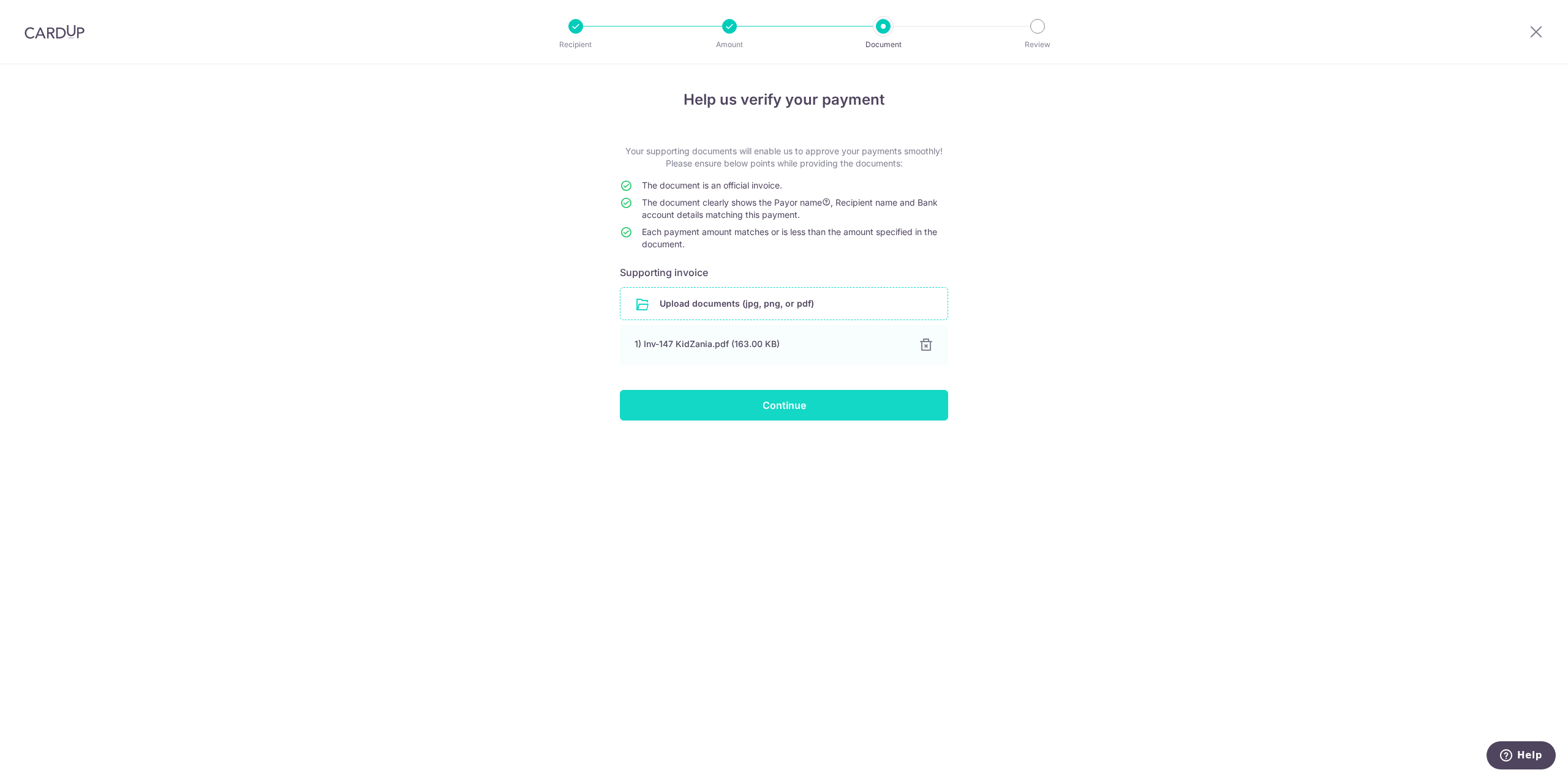
click at [904, 416] on input "Continue" at bounding box center [783, 405] width 328 height 30
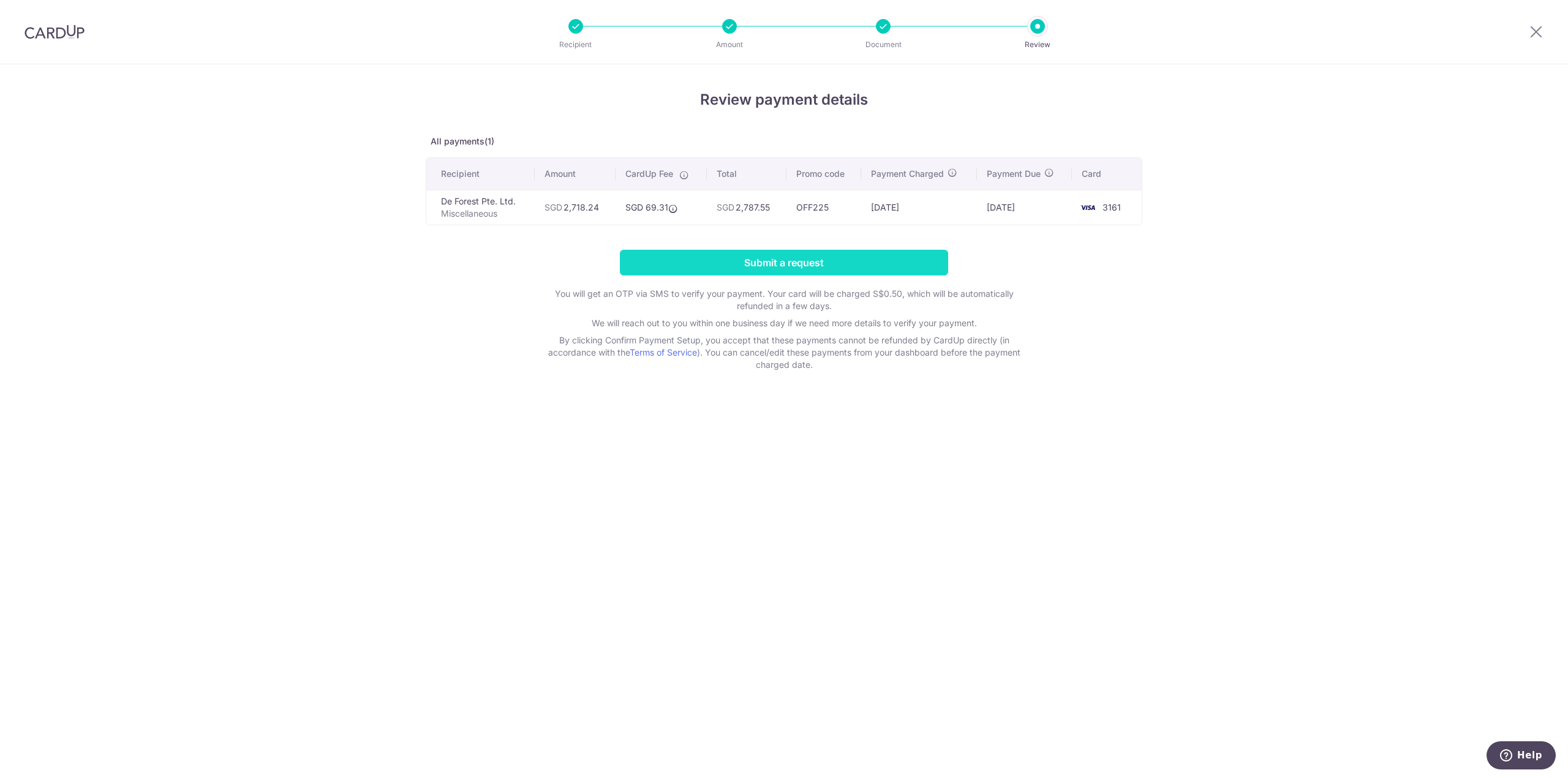
click at [689, 253] on input "Submit a request" at bounding box center [783, 262] width 328 height 26
